Goal: Navigation & Orientation: Find specific page/section

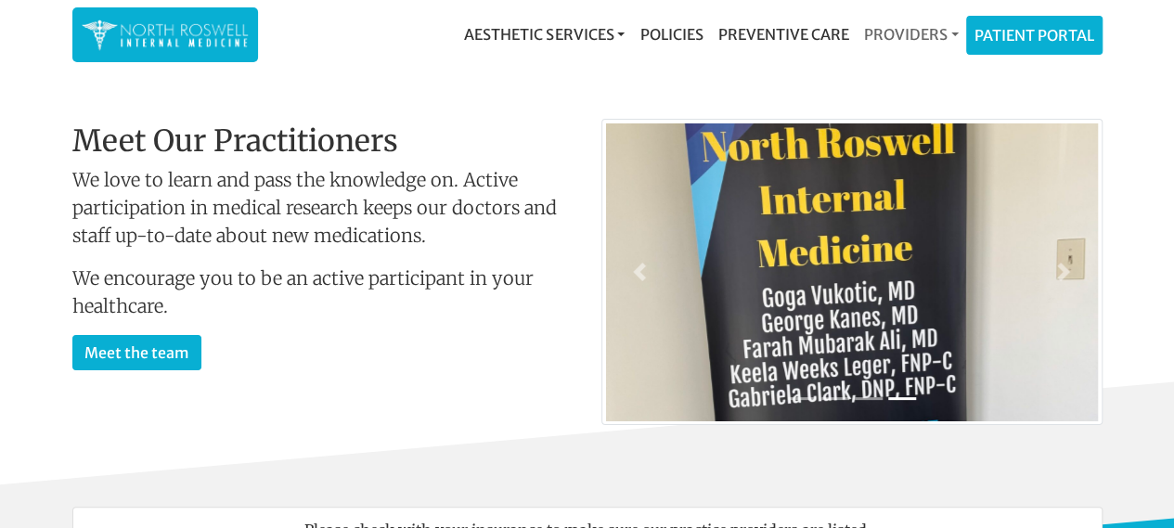
click at [954, 25] on link "Providers" at bounding box center [911, 34] width 110 height 37
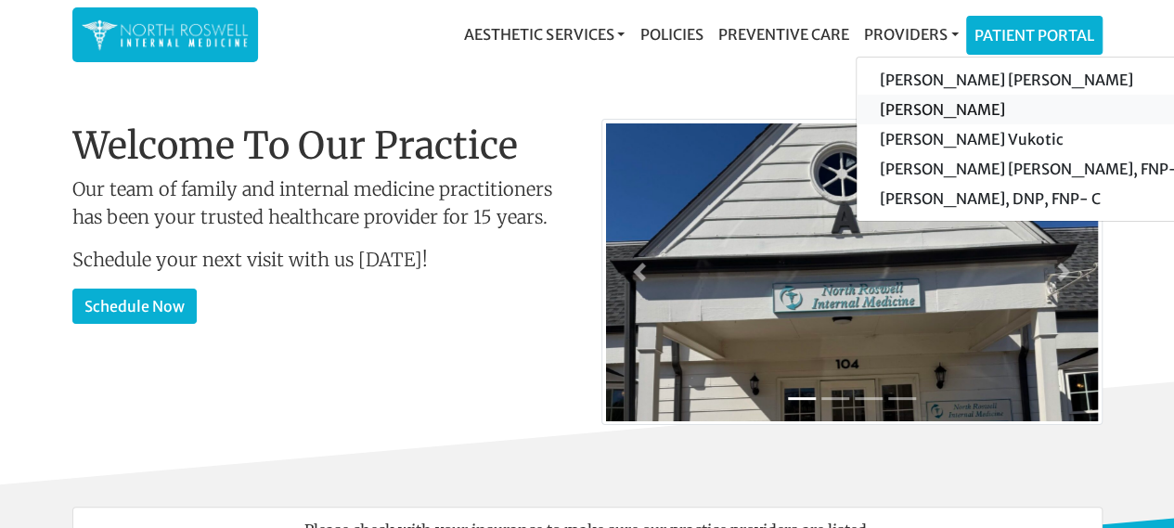
click at [947, 107] on link "[PERSON_NAME]" at bounding box center [1033, 110] width 352 height 30
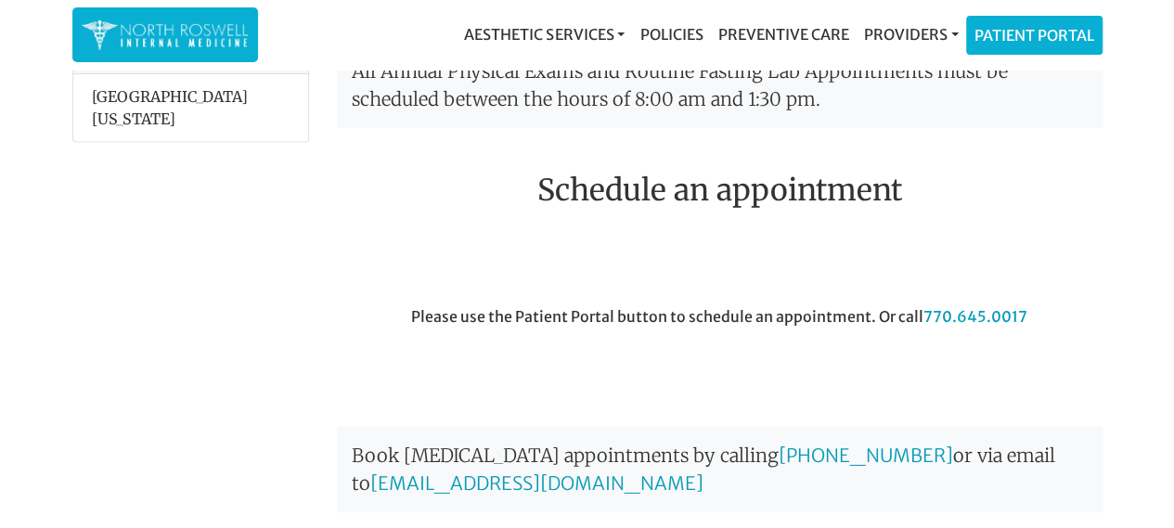
scroll to position [371, 0]
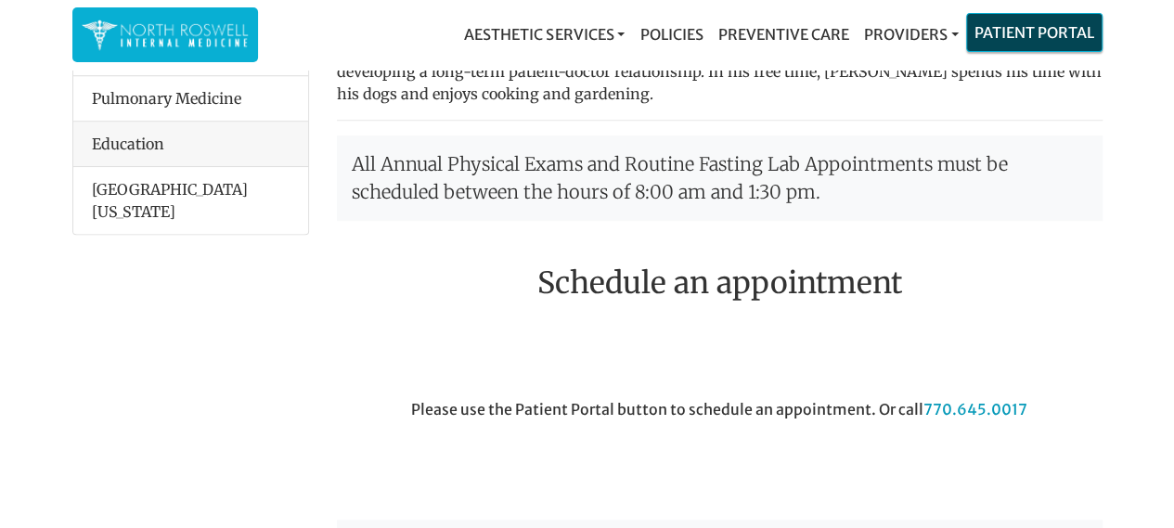
click at [1074, 46] on link "Patient Portal" at bounding box center [1034, 32] width 135 height 37
